Goal: Task Accomplishment & Management: Complete application form

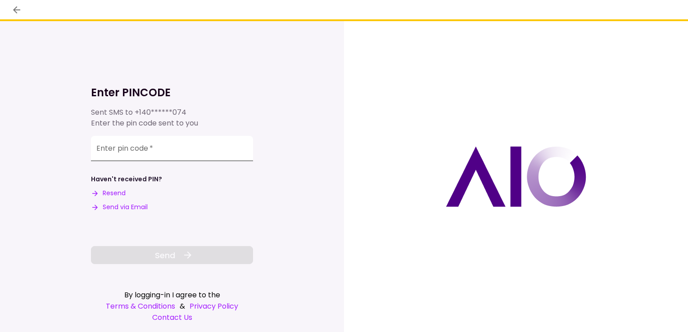
click at [164, 144] on input "Enter pin code   *" at bounding box center [172, 148] width 162 height 25
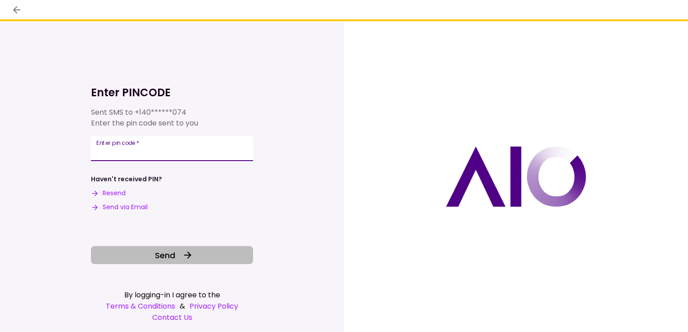
type input "******"
click at [155, 257] on span "Send" at bounding box center [165, 256] width 20 height 12
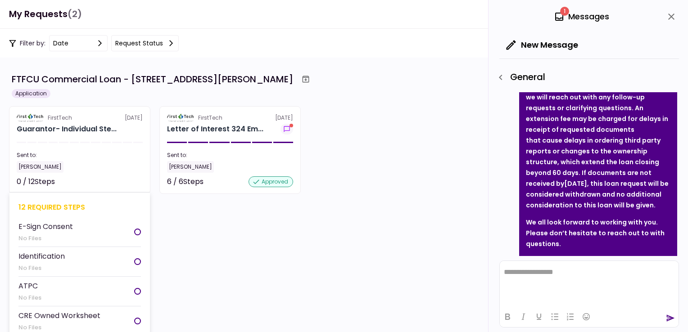
click at [101, 227] on li "E-Sign Consent No Files" at bounding box center [79, 233] width 123 height 30
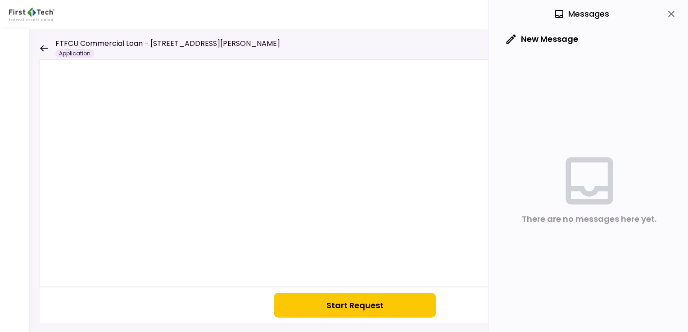
click at [369, 302] on button "Start Request" at bounding box center [355, 305] width 162 height 25
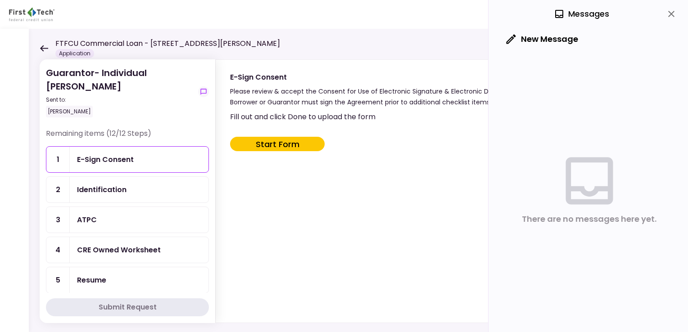
click at [272, 141] on button "Start Form" at bounding box center [277, 144] width 95 height 14
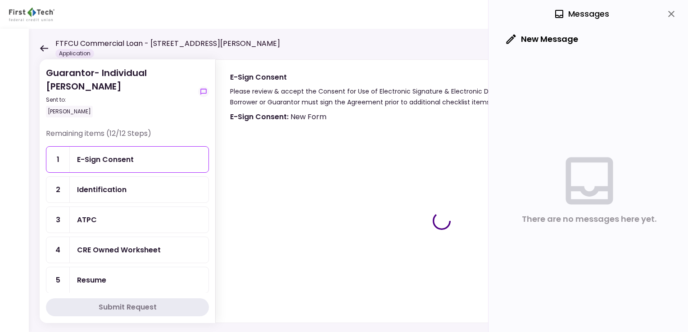
type input "***"
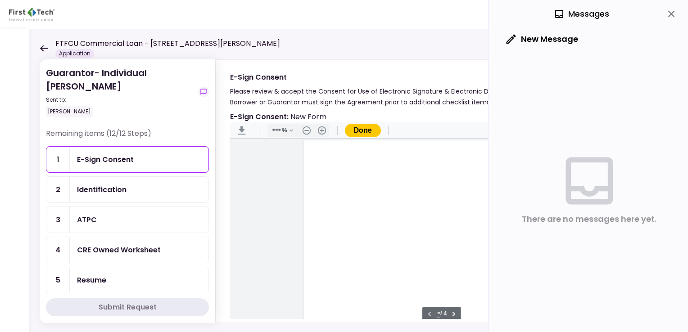
scroll to position [1, 0]
click at [356, 126] on button "Done" at bounding box center [363, 131] width 36 height 14
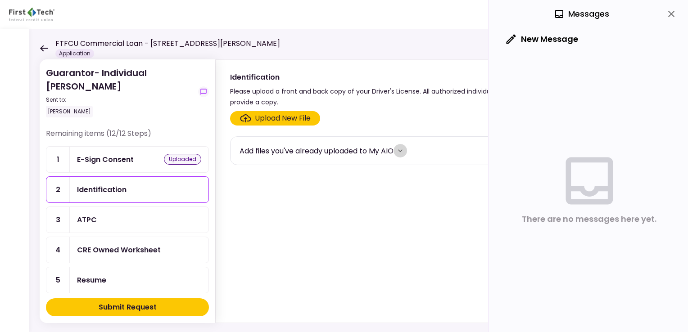
click at [403, 150] on icon "more" at bounding box center [400, 151] width 5 height 3
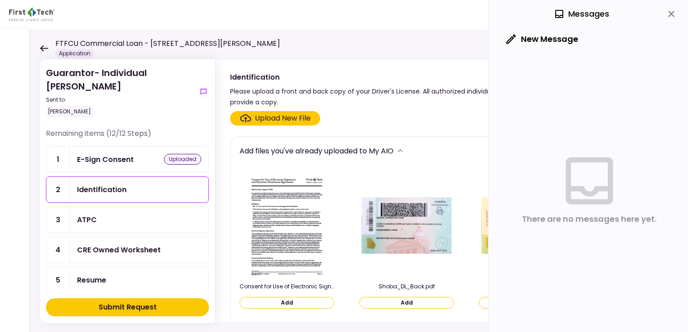
click at [408, 303] on button "Add" at bounding box center [406, 303] width 95 height 12
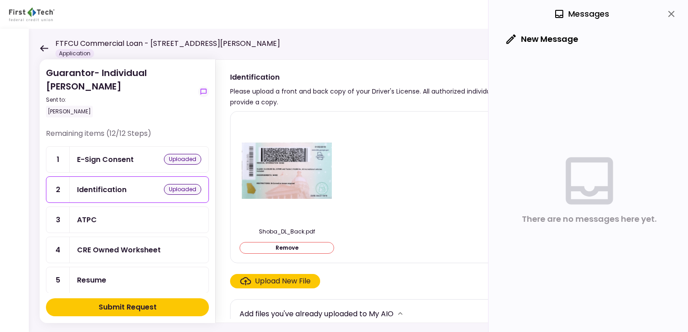
click at [285, 281] on div "Upload New File" at bounding box center [283, 281] width 56 height 11
click at [0, 0] on input "Upload New File" at bounding box center [0, 0] width 0 height 0
click at [377, 310] on div "Add files you've already uploaded to My AIO" at bounding box center [317, 314] width 154 height 11
click at [402, 312] on icon "more" at bounding box center [400, 313] width 9 height 9
click at [400, 313] on icon "more" at bounding box center [400, 313] width 9 height 9
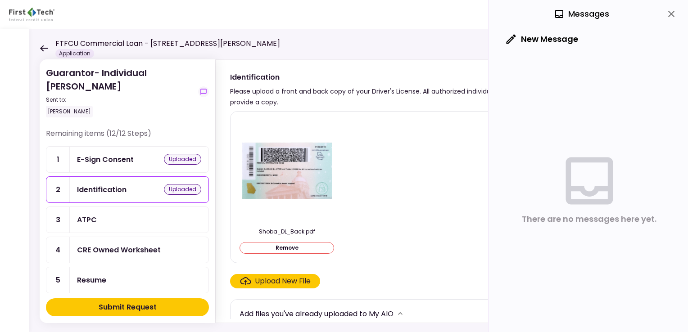
click at [400, 313] on icon "more" at bounding box center [400, 313] width 9 height 9
click at [333, 314] on div "Add files you've already uploaded to My AIO" at bounding box center [317, 314] width 154 height 11
click at [295, 315] on div "Add files you've already uploaded to My AIO" at bounding box center [317, 314] width 154 height 11
click at [668, 14] on icon "close" at bounding box center [671, 14] width 11 height 11
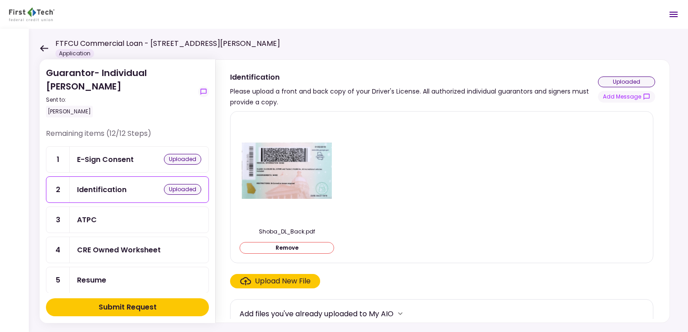
click at [630, 83] on div "uploaded" at bounding box center [626, 82] width 57 height 11
click at [284, 280] on div "Upload New File" at bounding box center [283, 281] width 56 height 11
click at [0, 0] on input "Upload New File" at bounding box center [0, 0] width 0 height 0
click at [306, 246] on button "Remove" at bounding box center [287, 248] width 95 height 12
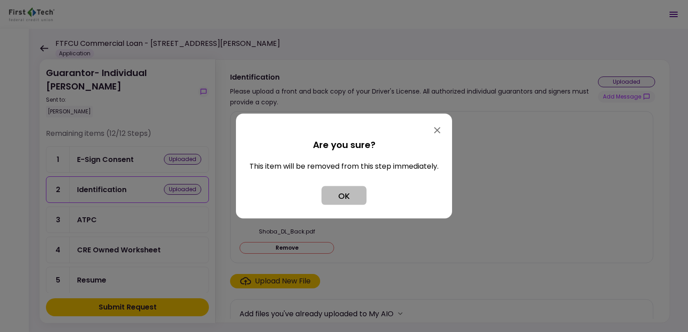
click at [357, 190] on button "OK" at bounding box center [344, 195] width 45 height 19
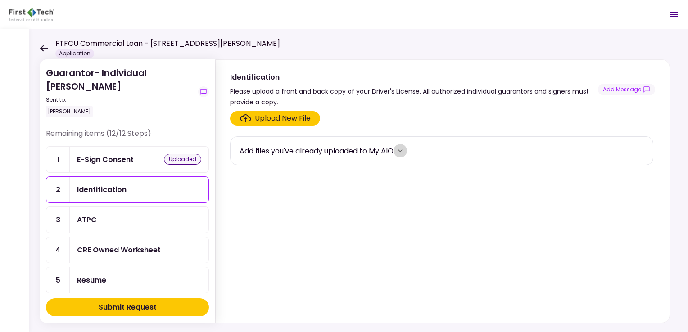
click at [400, 150] on icon "more" at bounding box center [400, 150] width 9 height 9
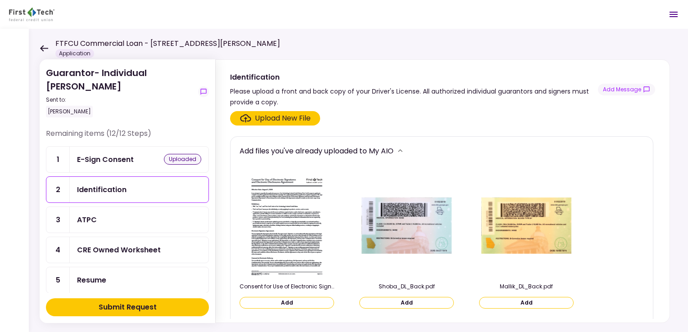
drag, startPoint x: 651, startPoint y: 169, endPoint x: 656, endPoint y: 250, distance: 80.8
click at [656, 250] on div "Upload New File Add files you've already uploaded to My AIO Consent for Use of …" at bounding box center [443, 215] width 454 height 215
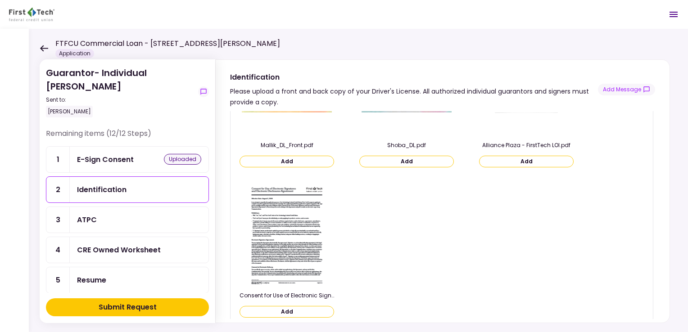
scroll to position [295, 0]
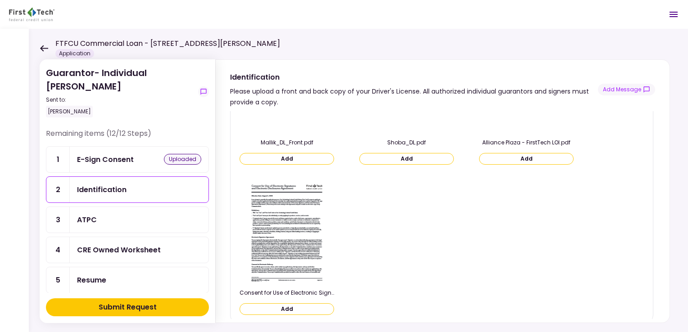
click at [300, 244] on img at bounding box center [287, 232] width 80 height 104
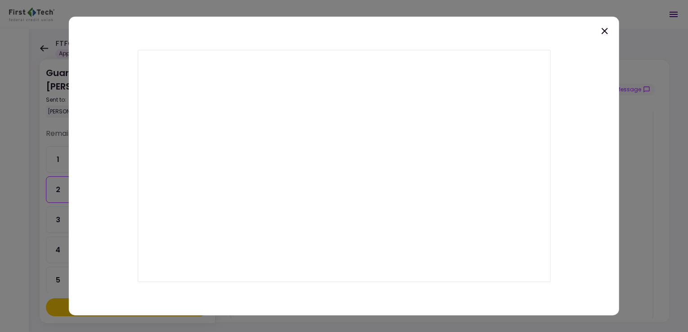
click at [603, 31] on icon at bounding box center [605, 31] width 11 height 11
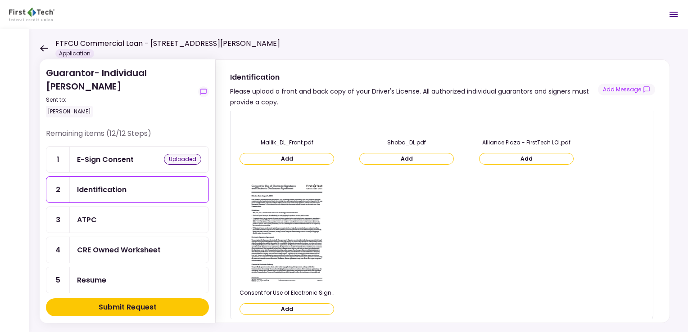
click at [288, 309] on button "Add" at bounding box center [287, 310] width 95 height 12
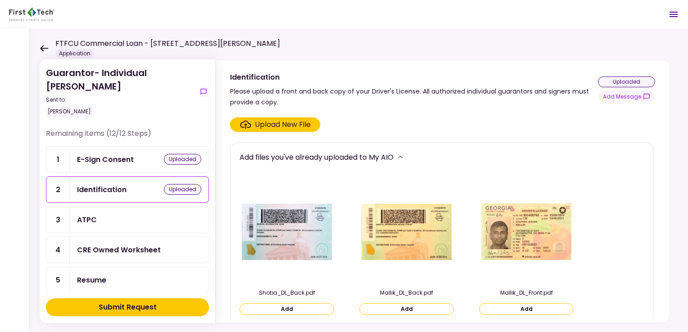
click at [537, 310] on button "Add" at bounding box center [526, 310] width 95 height 12
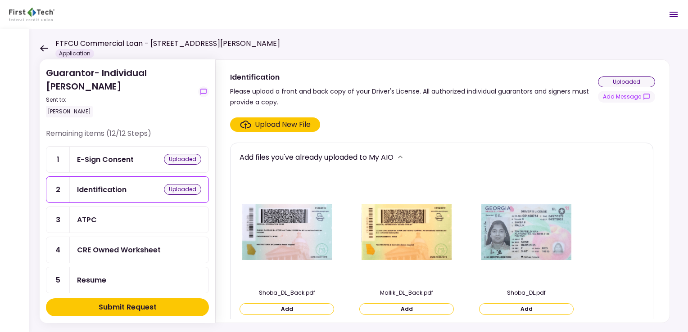
click at [537, 310] on button "Add" at bounding box center [526, 310] width 95 height 12
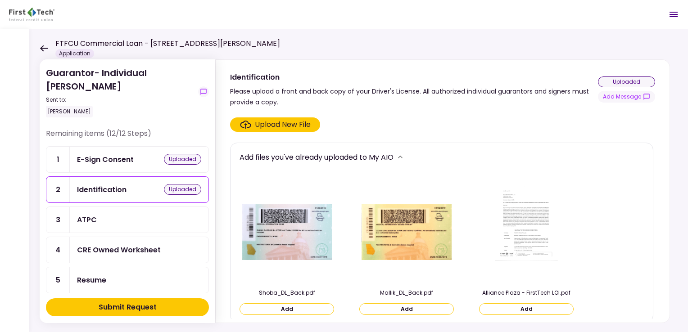
click at [427, 311] on button "Add" at bounding box center [406, 310] width 95 height 12
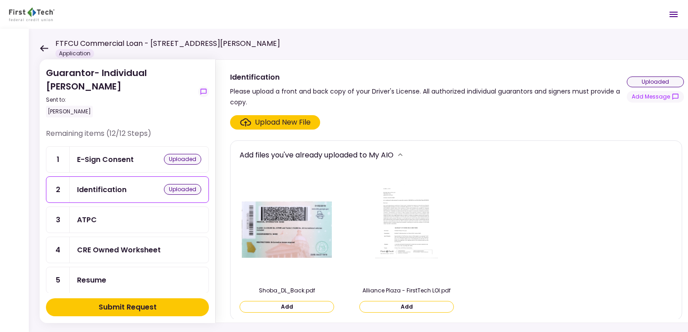
click at [272, 312] on button "Add" at bounding box center [287, 307] width 95 height 12
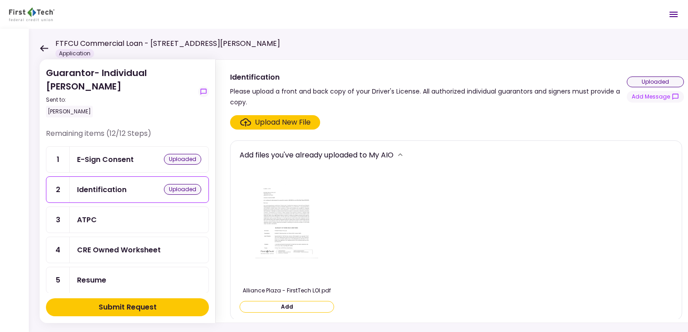
click at [283, 308] on button "Add" at bounding box center [287, 307] width 95 height 12
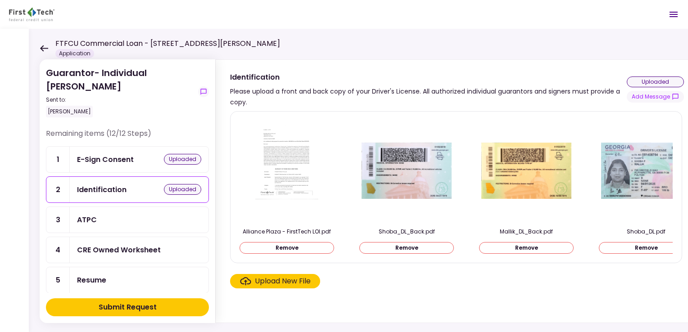
scroll to position [0, 0]
click at [142, 217] on div "ATPC" at bounding box center [139, 219] width 124 height 11
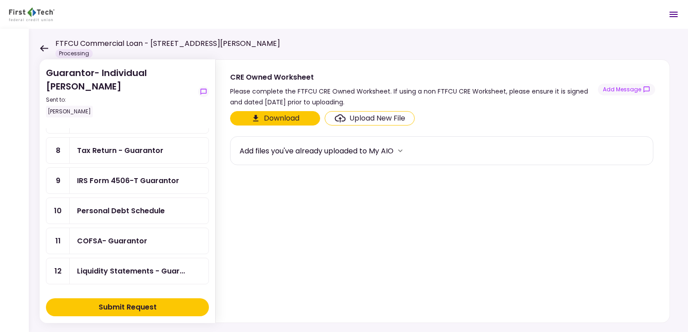
scroll to position [234, 0]
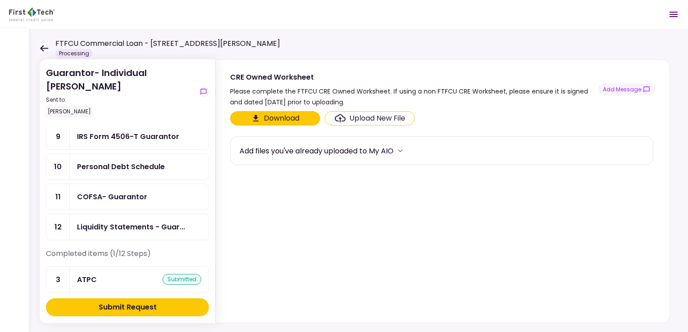
click at [119, 274] on div "ATPC submitted" at bounding box center [139, 279] width 124 height 11
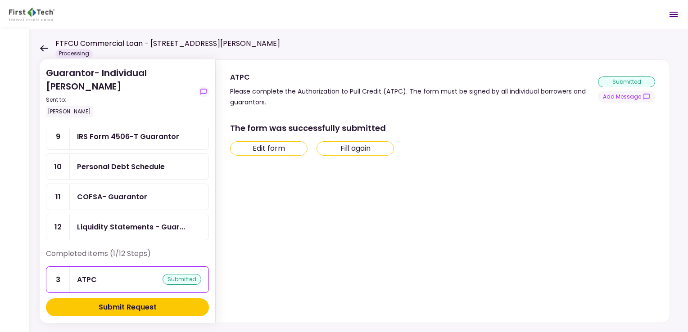
click at [292, 149] on button "Edit form" at bounding box center [268, 148] width 77 height 14
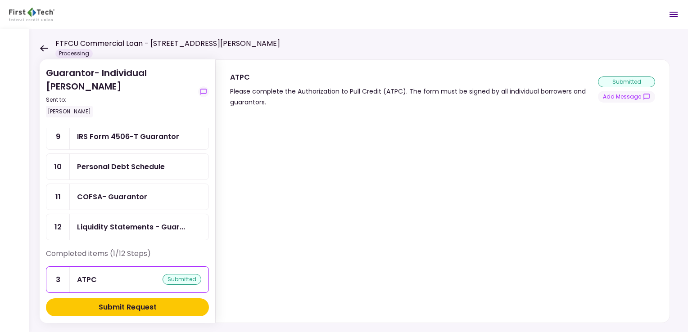
click at [143, 274] on div "ATPC submitted" at bounding box center [139, 279] width 124 height 11
click at [643, 86] on div "submitted" at bounding box center [626, 82] width 57 height 11
click at [100, 222] on div "Liquidity Statements - Guar..." at bounding box center [131, 227] width 108 height 11
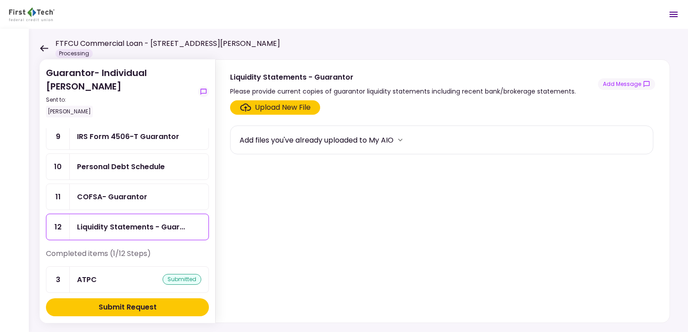
click at [90, 274] on div "ATPC" at bounding box center [87, 279] width 20 height 11
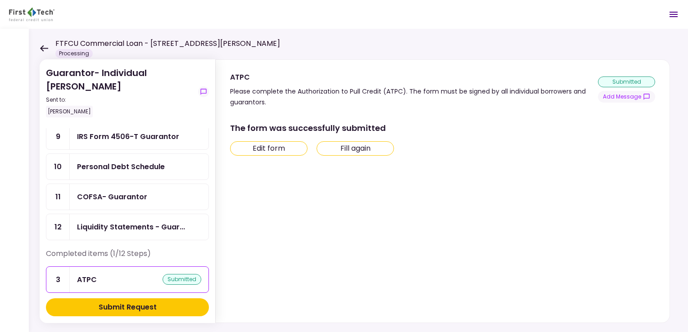
click at [342, 150] on button "Fill again" at bounding box center [355, 148] width 77 height 14
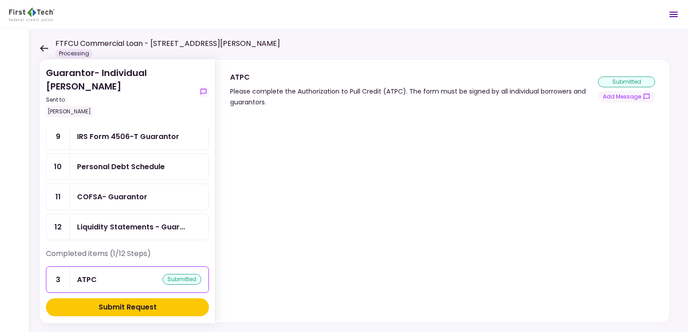
click at [652, 285] on section at bounding box center [442, 215] width 425 height 208
click at [16, 150] on div at bounding box center [14, 181] width 29 height 304
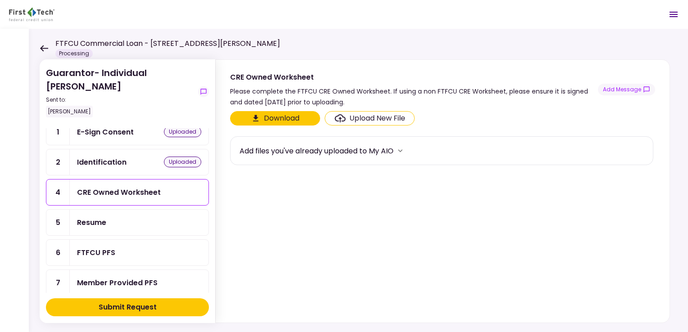
scroll to position [43, 0]
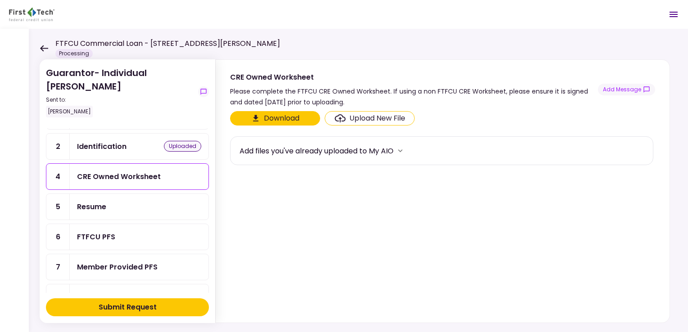
click at [285, 118] on button "Download" at bounding box center [275, 118] width 90 height 14
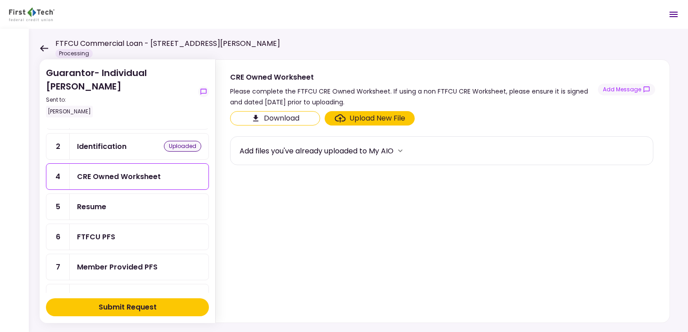
click at [175, 203] on div "Resume" at bounding box center [139, 206] width 124 height 11
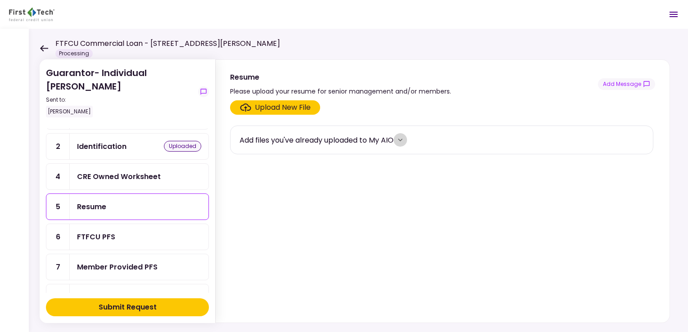
click at [403, 140] on icon "more" at bounding box center [400, 140] width 5 height 3
